Goal: Task Accomplishment & Management: Use online tool/utility

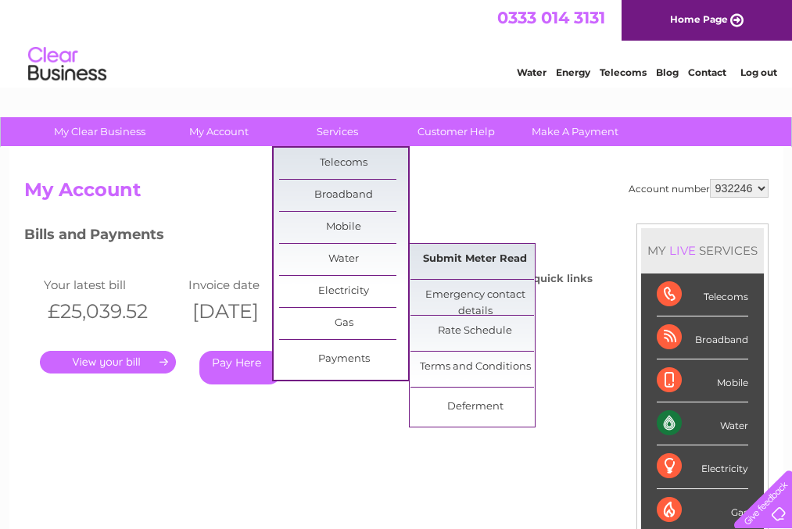
click at [433, 256] on link "Submit Meter Read" at bounding box center [474, 259] width 129 height 31
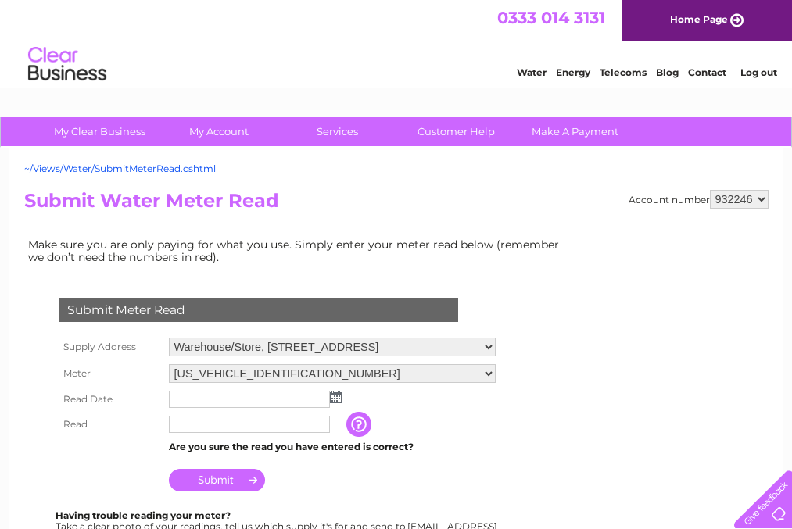
click at [484, 348] on select "Warehouse/Store, [GEOGRAPHIC_DATA], [GEOGRAPHIC_DATA], [GEOGRAPHIC_DATA], ZE2 […" at bounding box center [332, 347] width 327 height 19
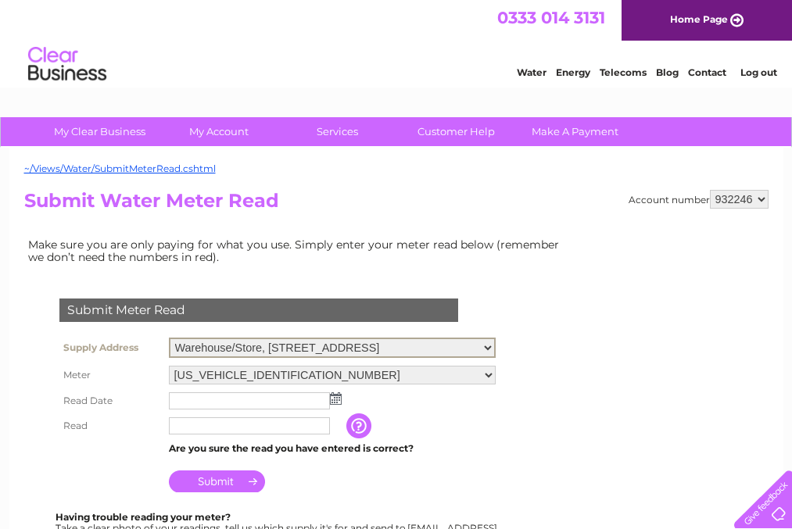
select select "387274"
click at [169, 338] on select "Warehouse/Store, [GEOGRAPHIC_DATA], [GEOGRAPHIC_DATA], [GEOGRAPHIC_DATA], ZE2 […" at bounding box center [332, 348] width 327 height 20
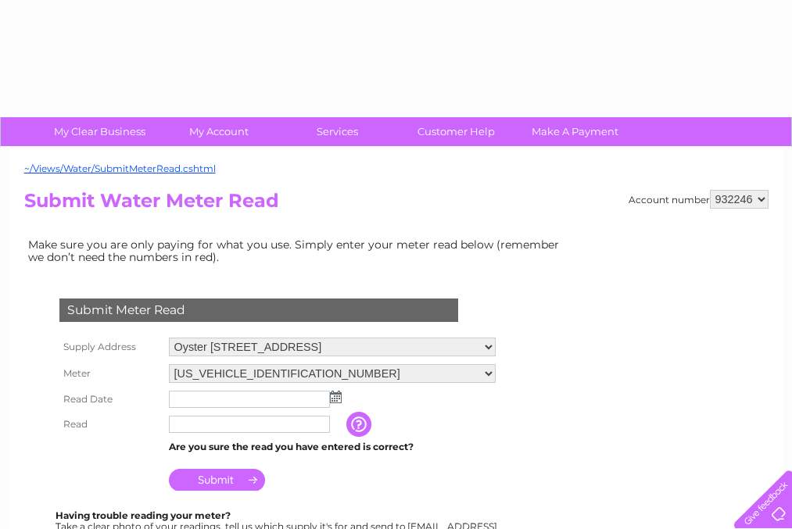
click at [331, 403] on img at bounding box center [336, 397] width 12 height 13
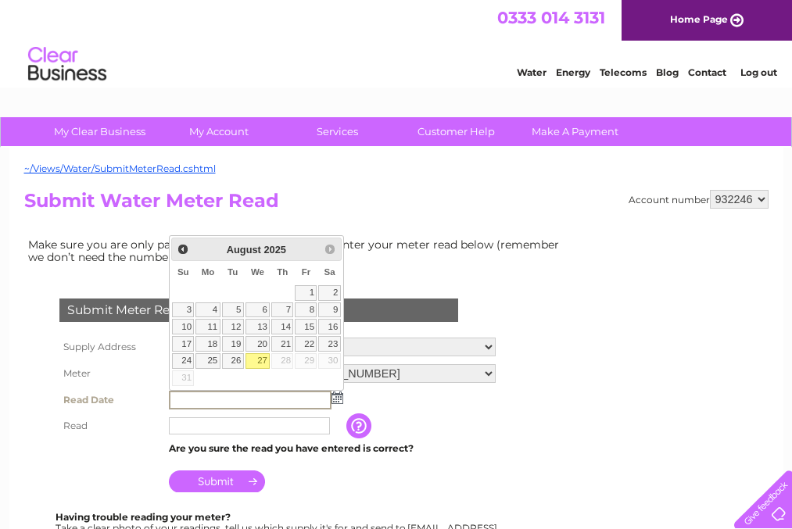
click at [259, 358] on link "27" at bounding box center [257, 361] width 25 height 16
type input "2025/08/27"
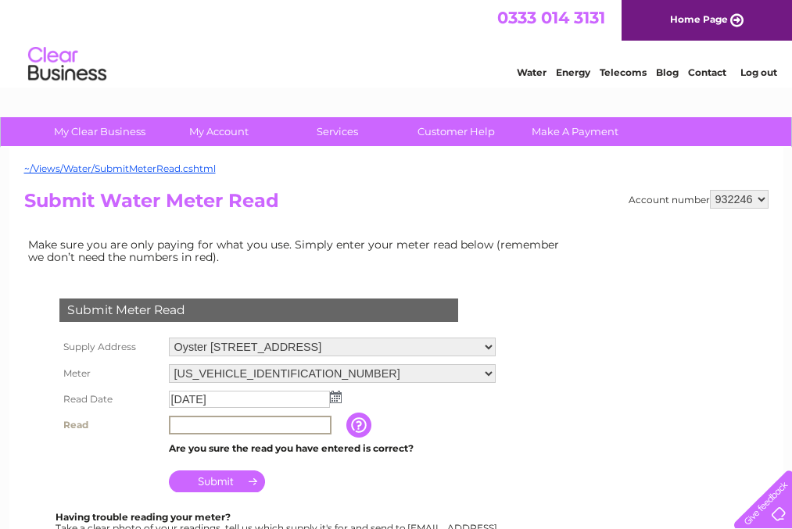
click at [256, 425] on input "text" at bounding box center [250, 425] width 163 height 19
type input "307812"
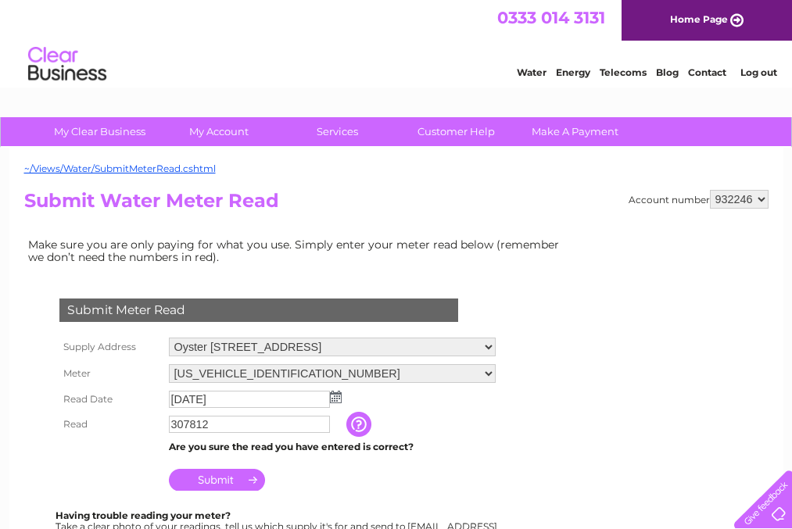
click at [227, 483] on input "Submit" at bounding box center [217, 480] width 96 height 22
